Goal: Connect with others: Connect with others

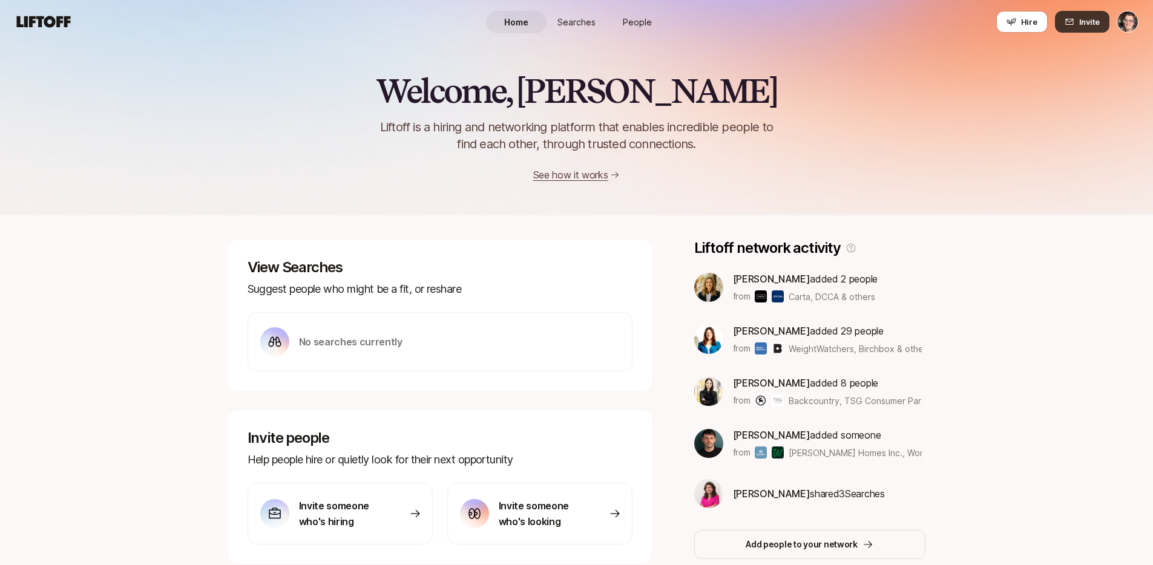
click at [1074, 22] on icon at bounding box center [1069, 22] width 10 height 10
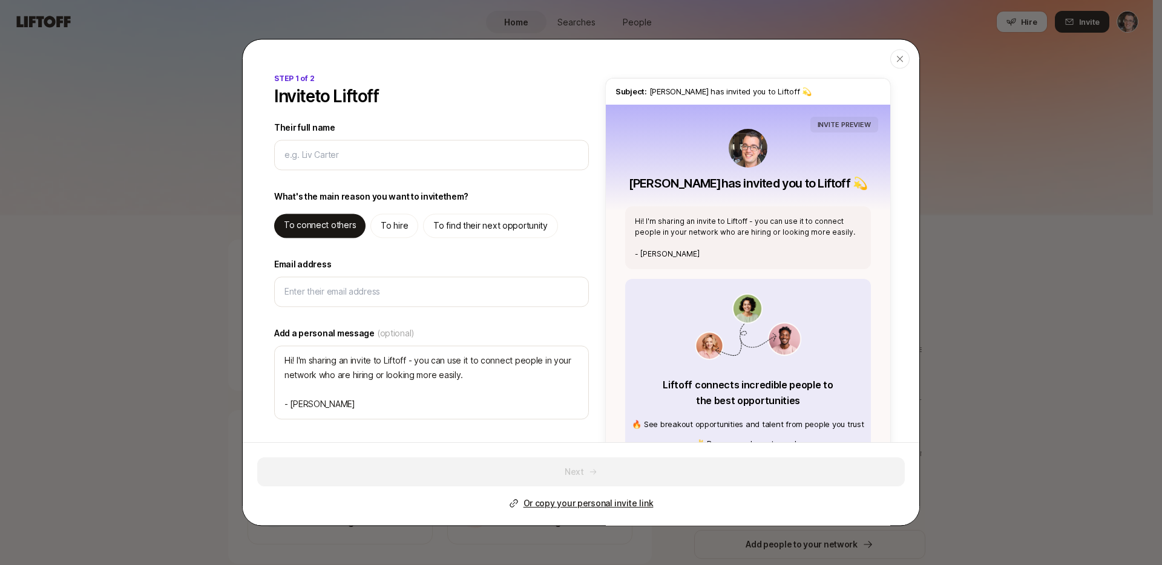
type textarea "x"
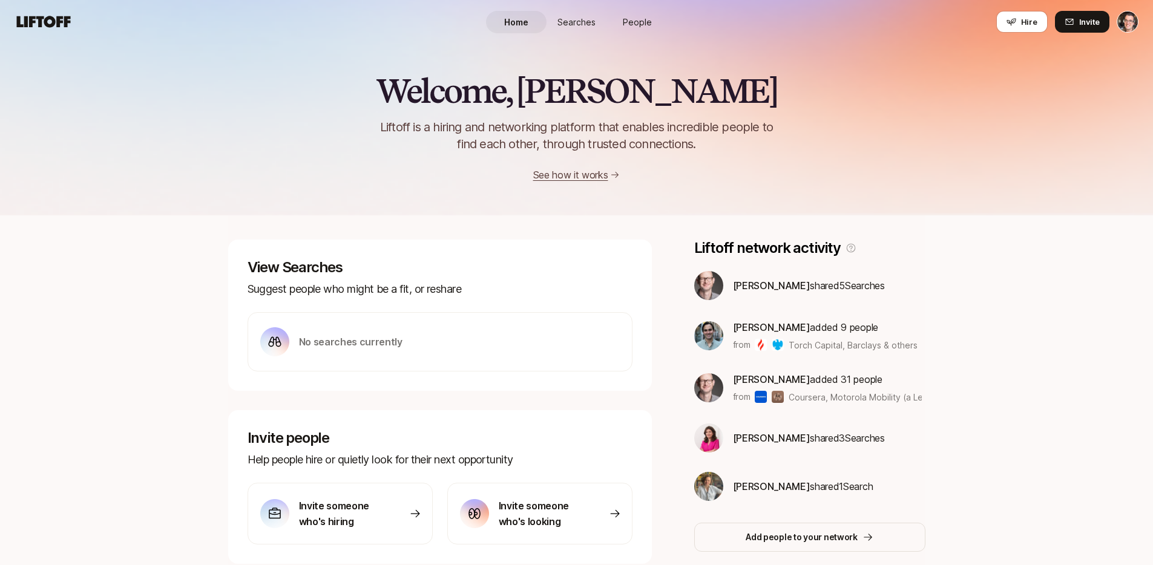
click at [582, 16] on span "Searches" at bounding box center [576, 22] width 38 height 13
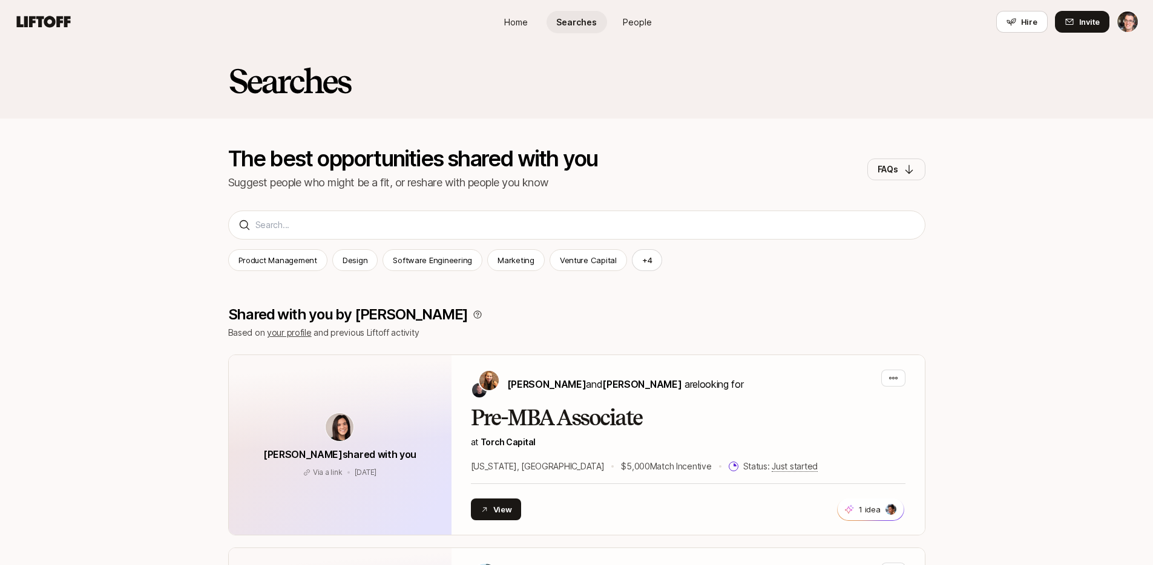
click at [644, 22] on span "People" at bounding box center [637, 22] width 29 height 13
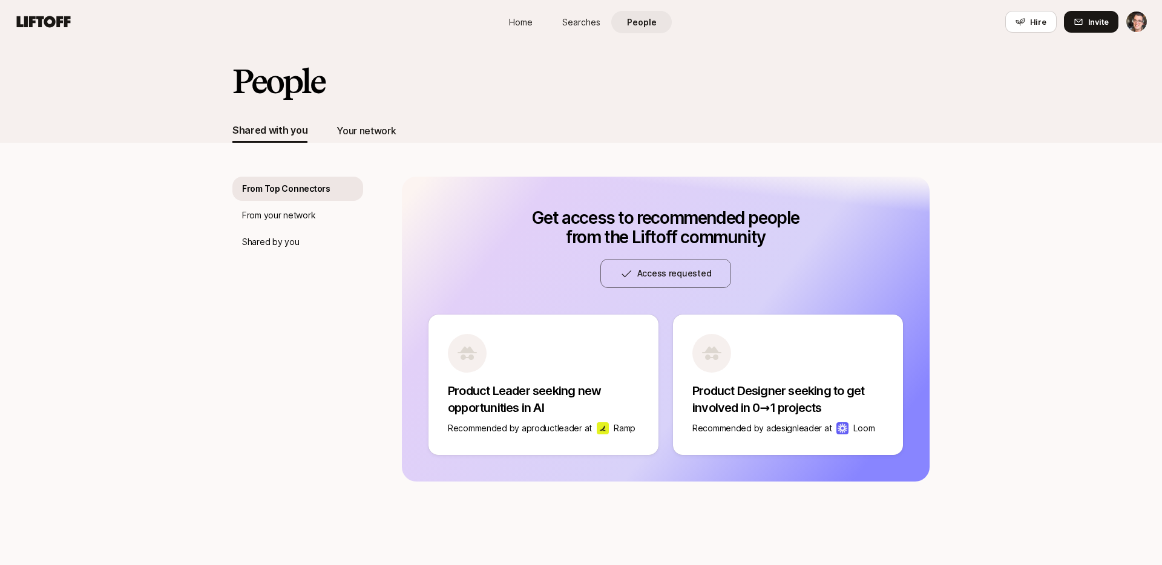
click at [366, 129] on div "Your network" at bounding box center [365, 131] width 59 height 16
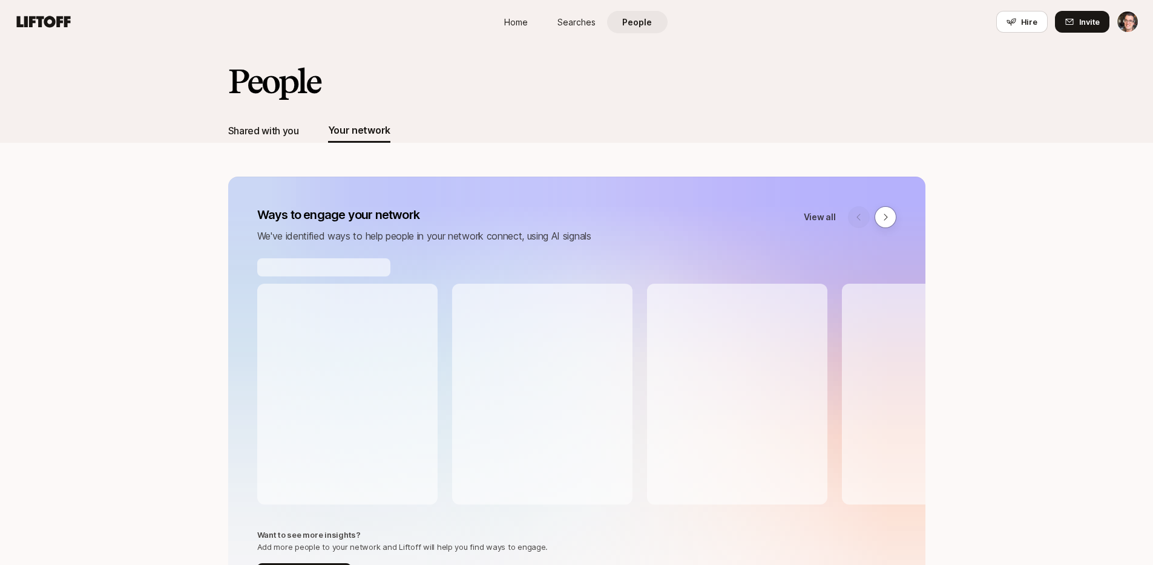
click at [244, 123] on div "Shared with you" at bounding box center [263, 131] width 71 height 16
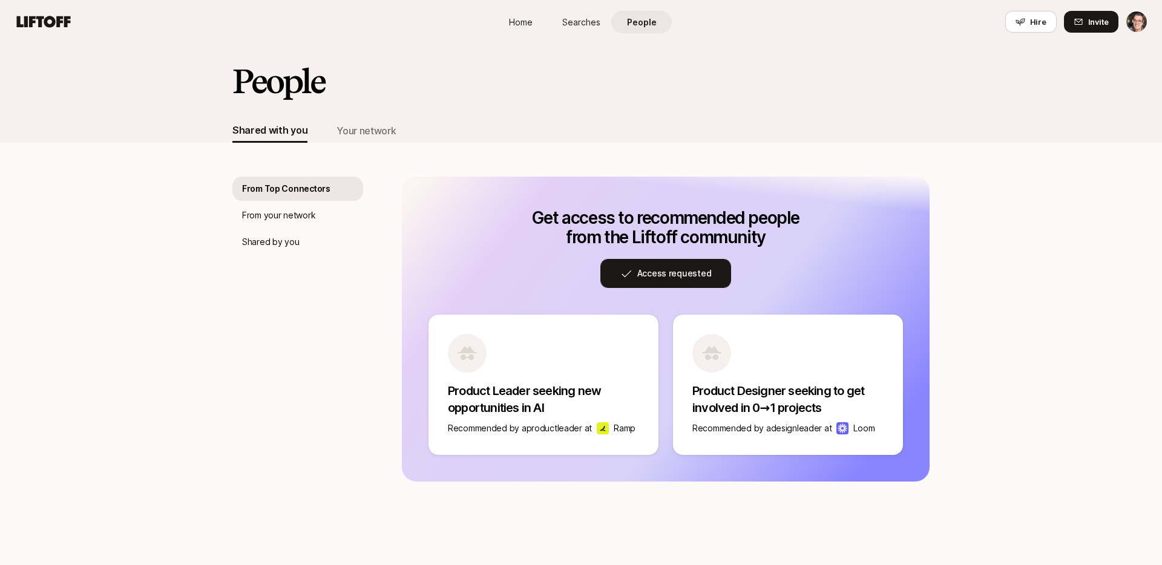
click at [661, 281] on button "Access requested" at bounding box center [665, 273] width 131 height 29
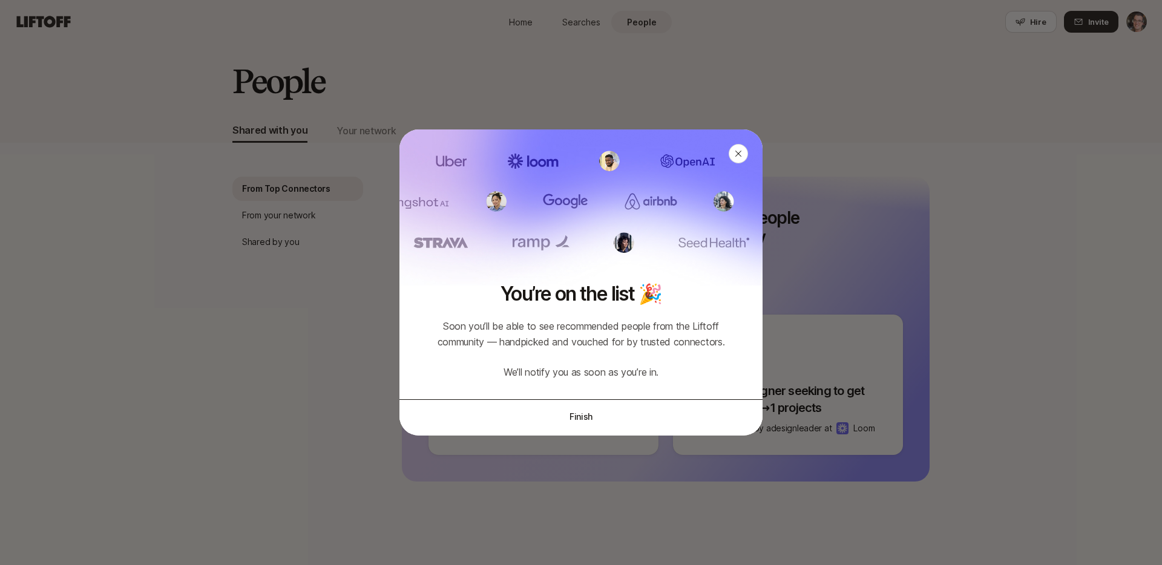
click at [595, 422] on button "Finish" at bounding box center [580, 416] width 363 height 34
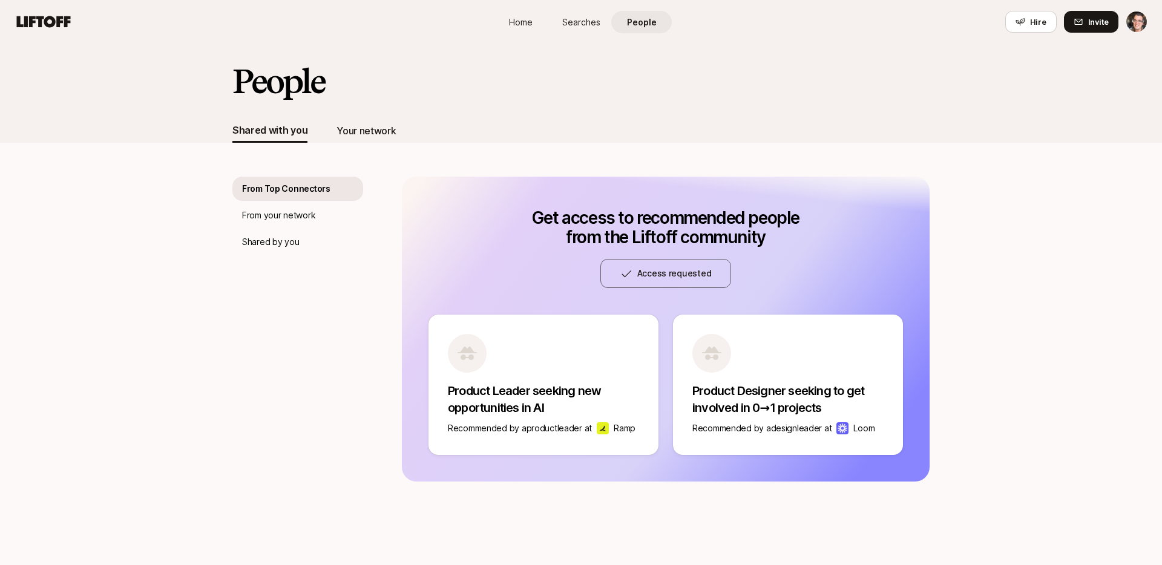
click at [356, 130] on div "Your network" at bounding box center [365, 131] width 59 height 16
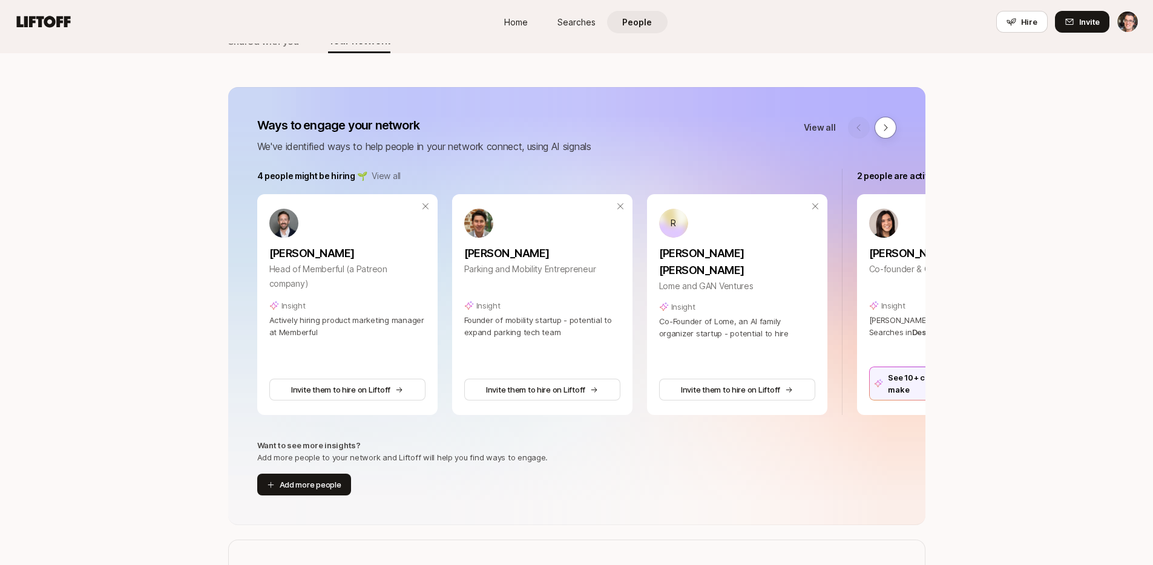
scroll to position [48, 0]
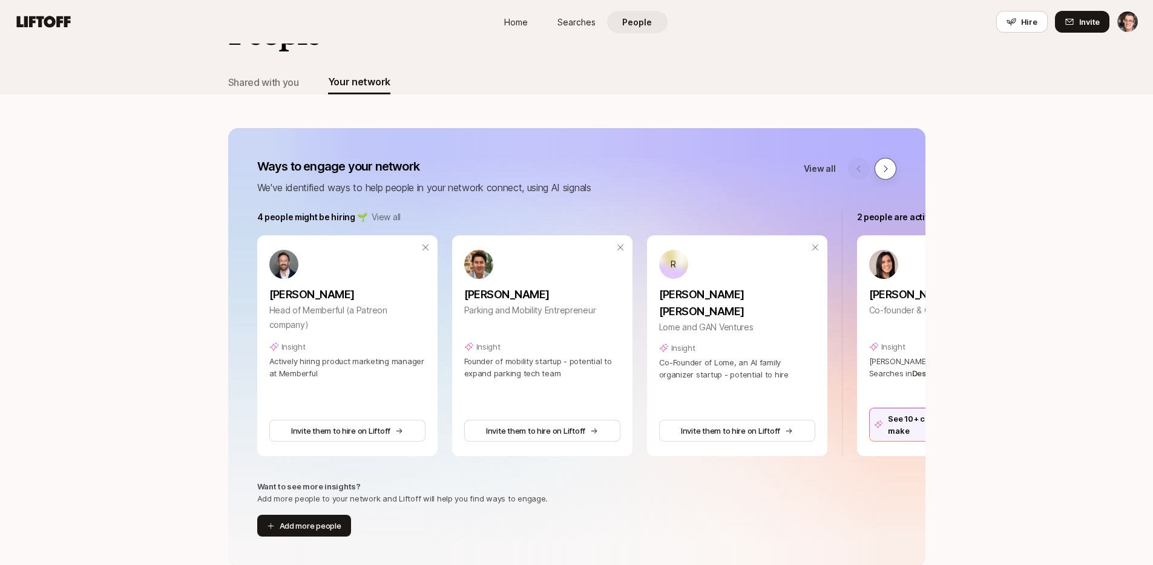
click at [892, 174] on button at bounding box center [885, 169] width 22 height 22
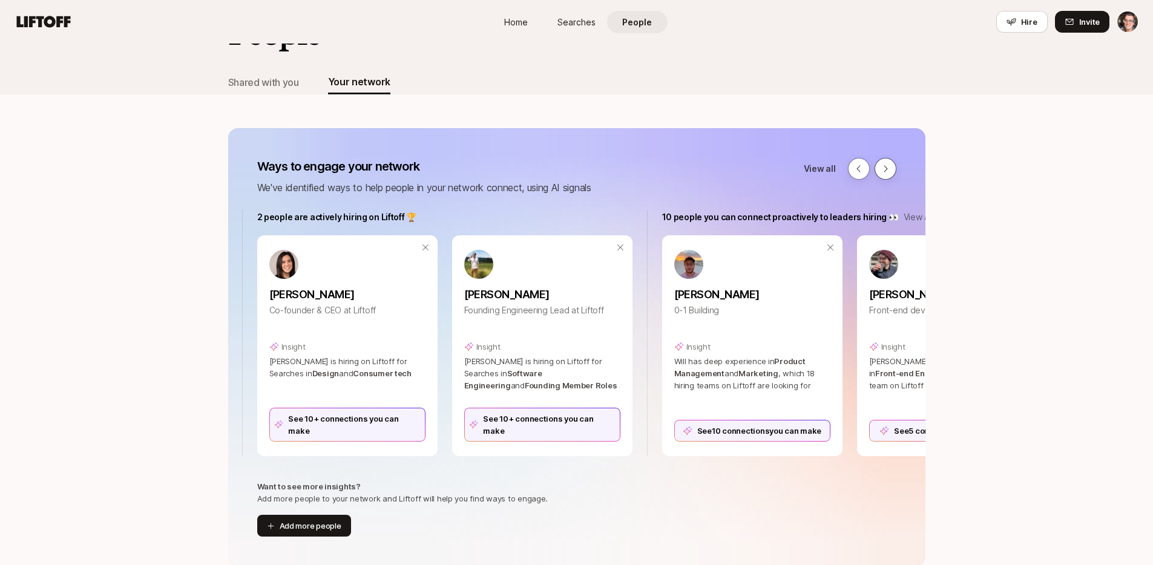
click at [892, 174] on button at bounding box center [885, 169] width 22 height 22
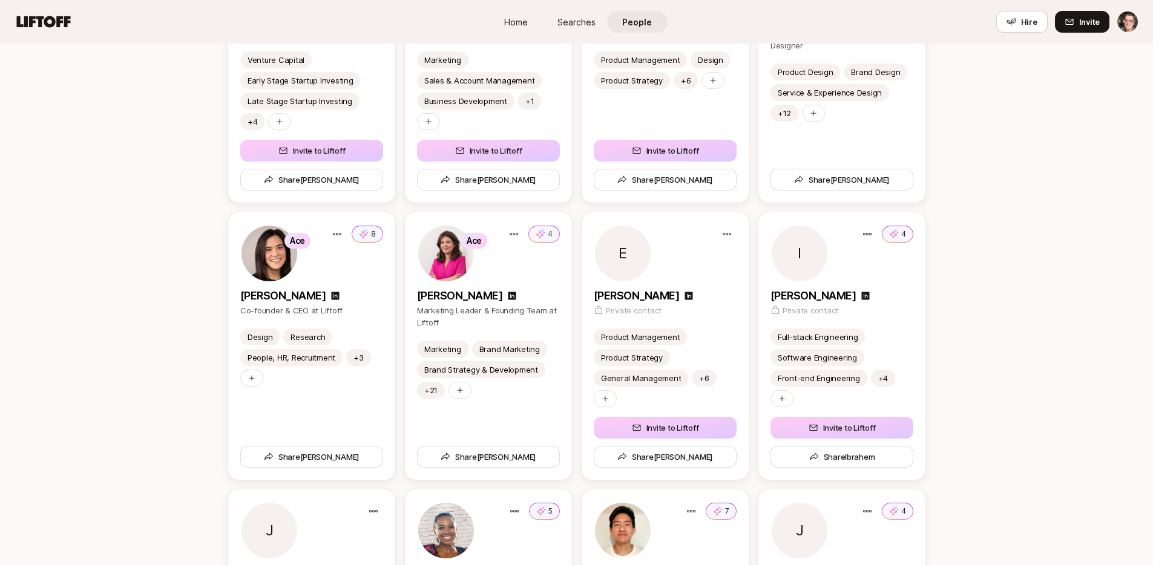
scroll to position [2150, 0]
